Goal: Transaction & Acquisition: Purchase product/service

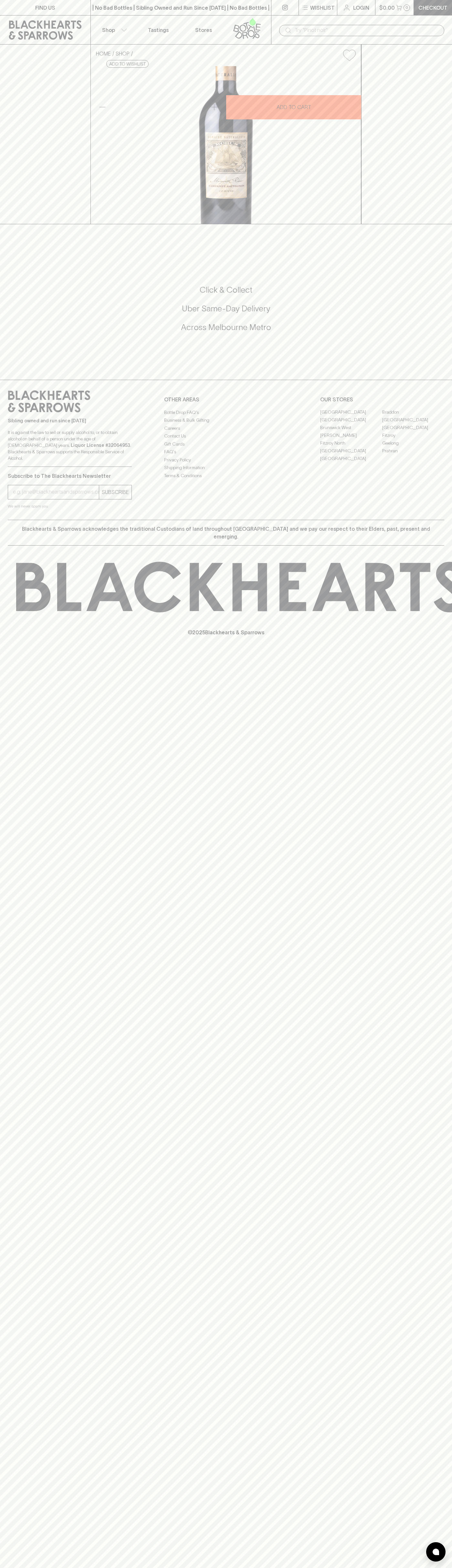
click at [332, 23] on div "​" at bounding box center [361, 30] width 181 height 29
click at [434, 942] on div "FIND US | No Bad Bottles | Sibling Owned and Run Since 2006 | No Bad Bottles | …" at bounding box center [226, 784] width 452 height 1568
click at [117, 1567] on html "FIND US | No Bad Bottles | Sibling Owned and Run Since 2006 | No Bad Bottles | …" at bounding box center [226, 784] width 452 height 1568
click at [22, 1078] on div "FIND US | No Bad Bottles | Sibling Owned and Run Since 2006 | No Bad Bottles | …" at bounding box center [226, 784] width 452 height 1568
